Goal: Navigation & Orientation: Find specific page/section

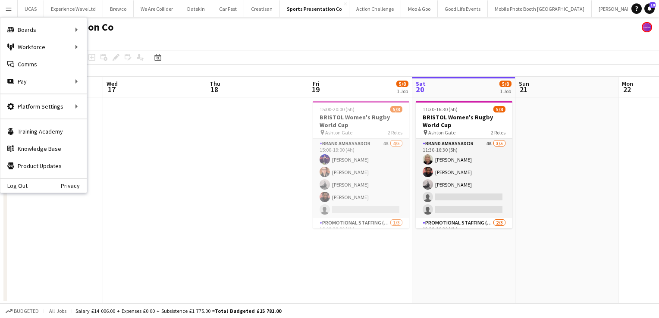
scroll to position [0, 206]
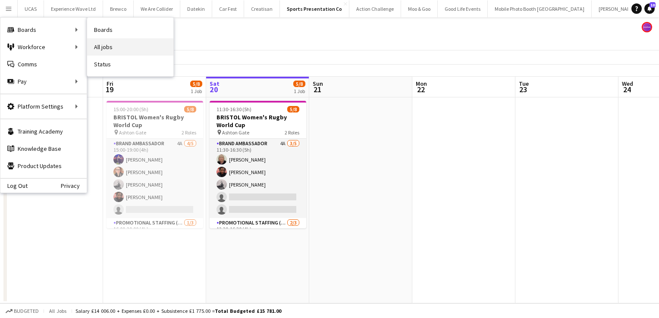
click at [106, 46] on link "All jobs" at bounding box center [130, 46] width 86 height 17
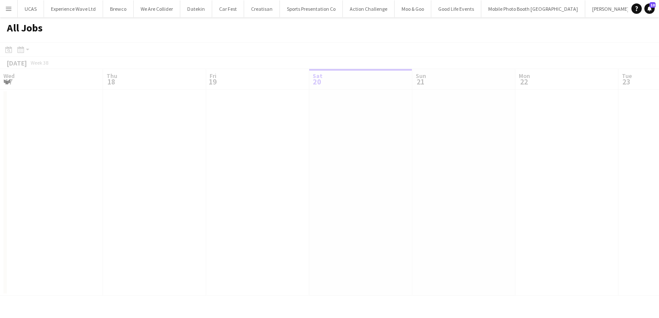
scroll to position [0, 206]
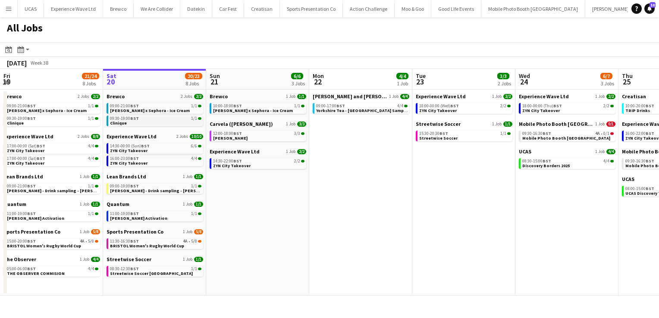
click at [144, 119] on div "09:30-19:00 BST 1/1" at bounding box center [155, 118] width 91 height 4
click at [179, 187] on div "09:00-19:00 BST 1/1" at bounding box center [155, 186] width 91 height 4
